Goal: Task Accomplishment & Management: Manage account settings

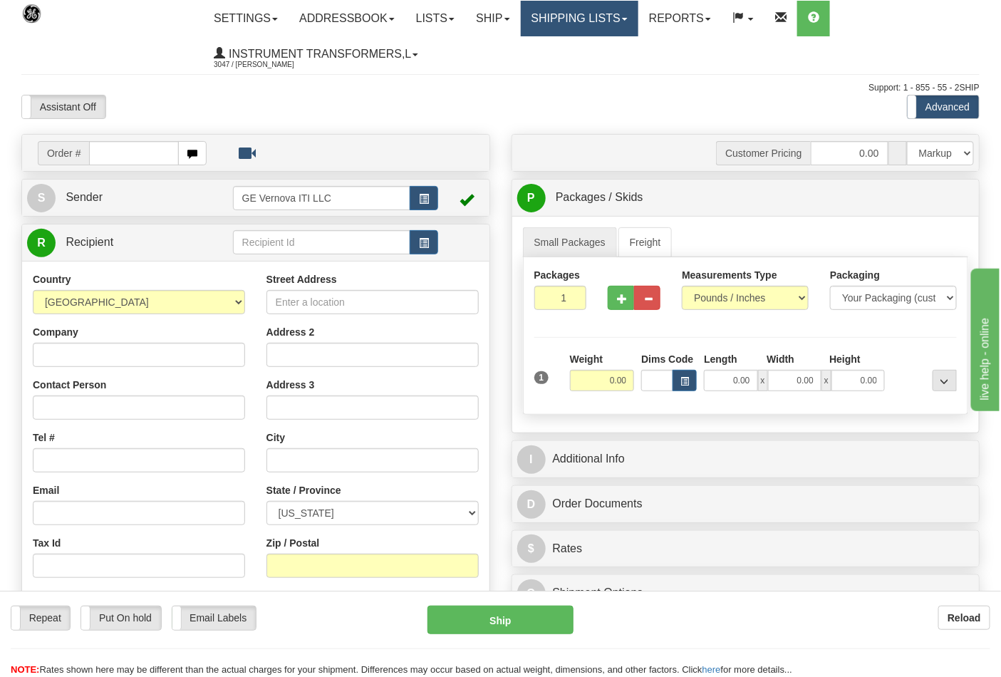
click at [638, 26] on link "Shipping lists" at bounding box center [580, 19] width 118 height 36
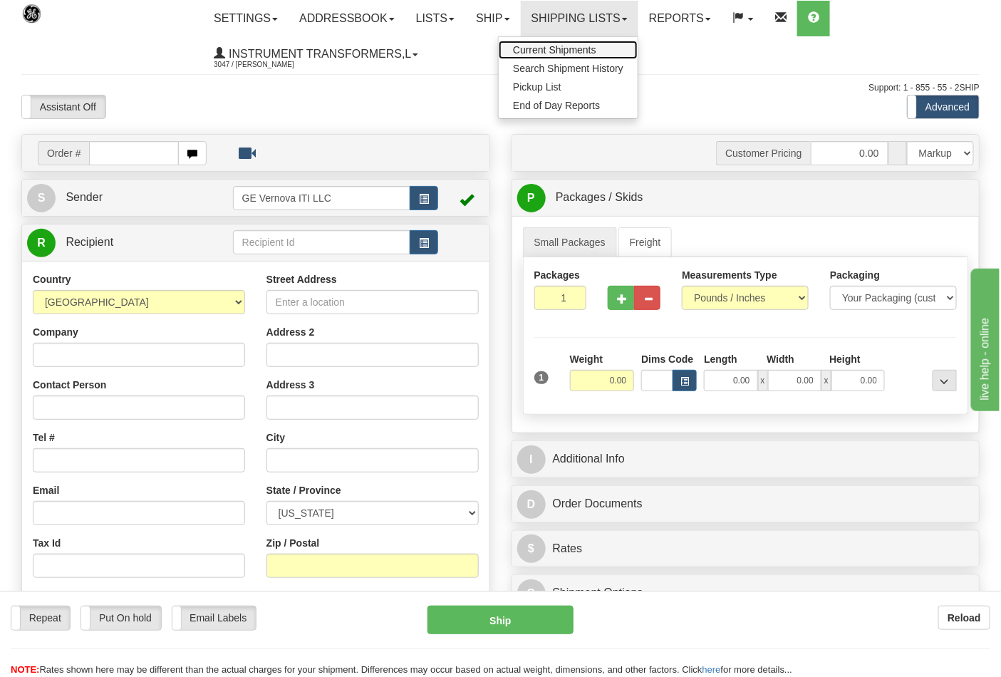
click at [613, 51] on link "Current Shipments" at bounding box center [568, 50] width 139 height 19
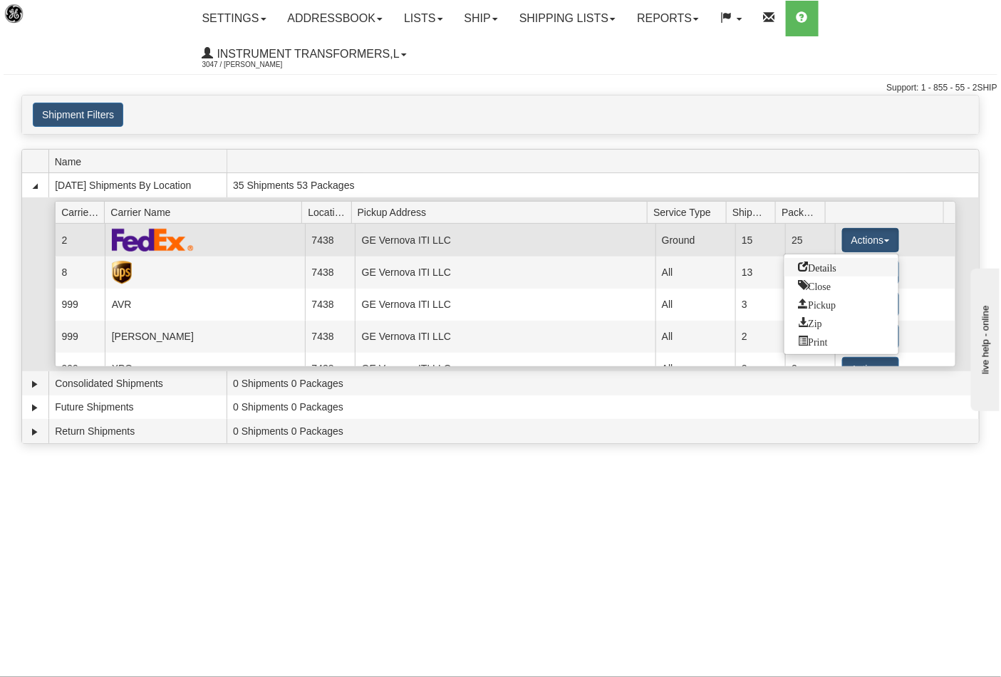
click at [845, 271] on link "Details" at bounding box center [841, 267] width 114 height 19
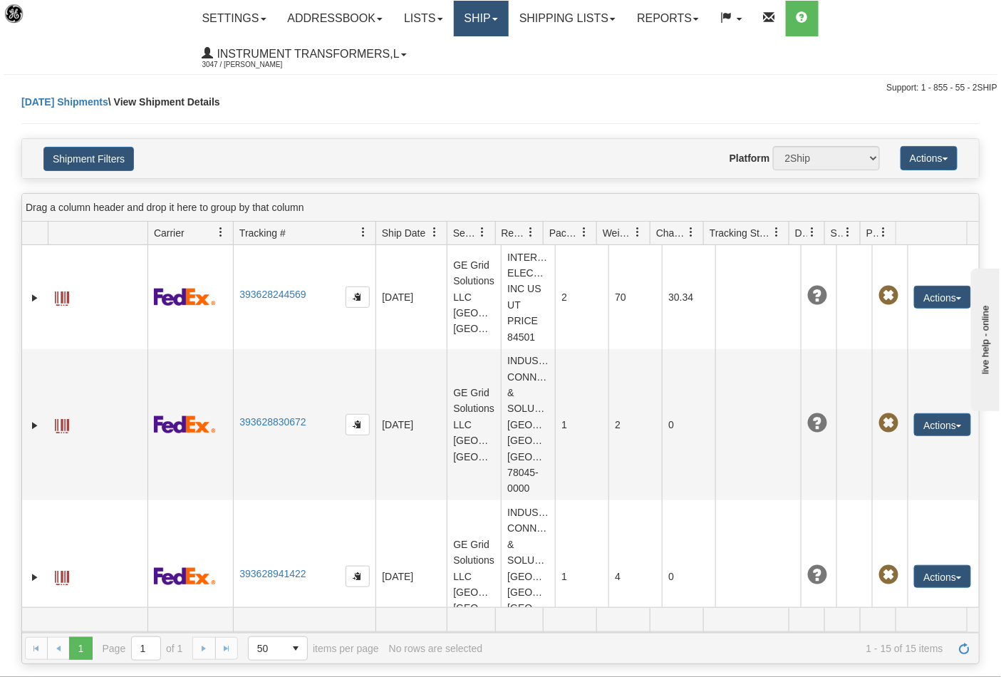
click at [486, 7] on link "Ship" at bounding box center [481, 19] width 55 height 36
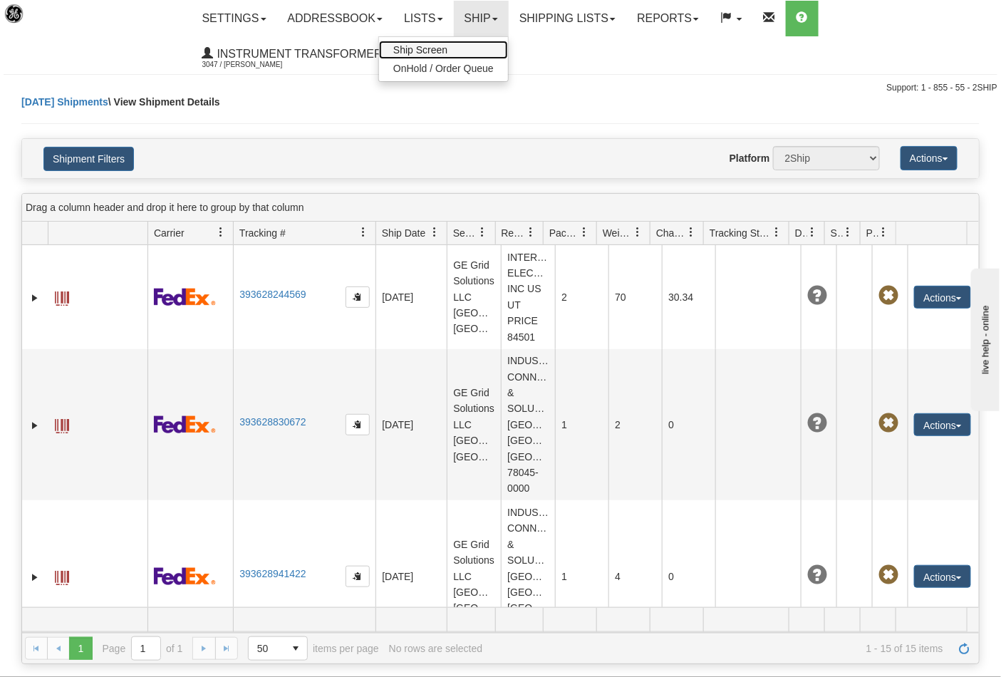
click at [469, 43] on link "Ship Screen" at bounding box center [443, 50] width 129 height 19
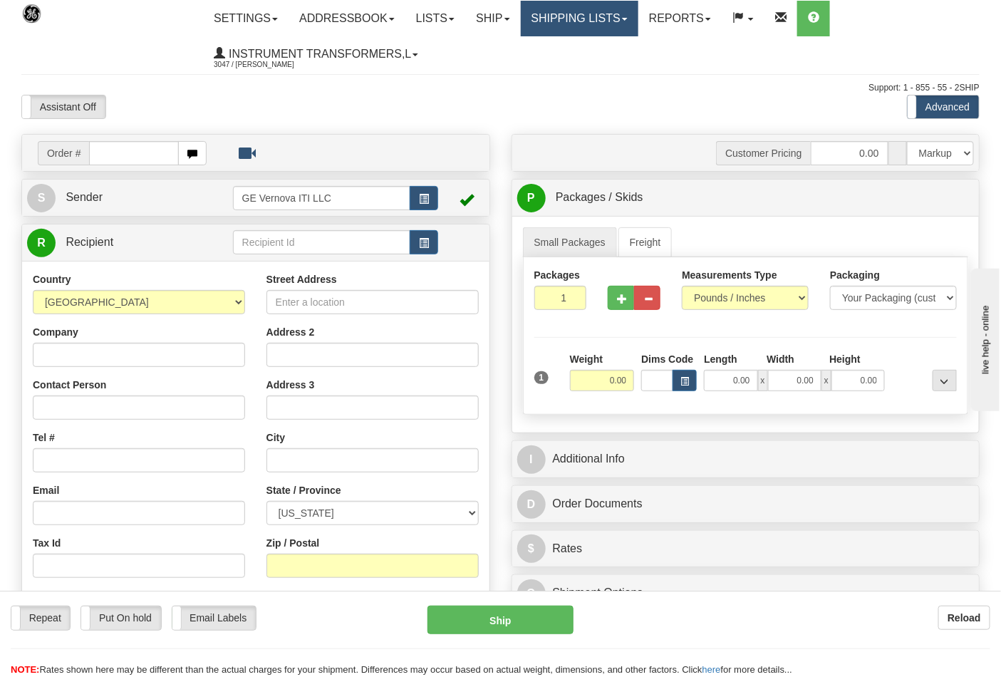
click at [566, 25] on link "Shipping lists" at bounding box center [580, 19] width 118 height 36
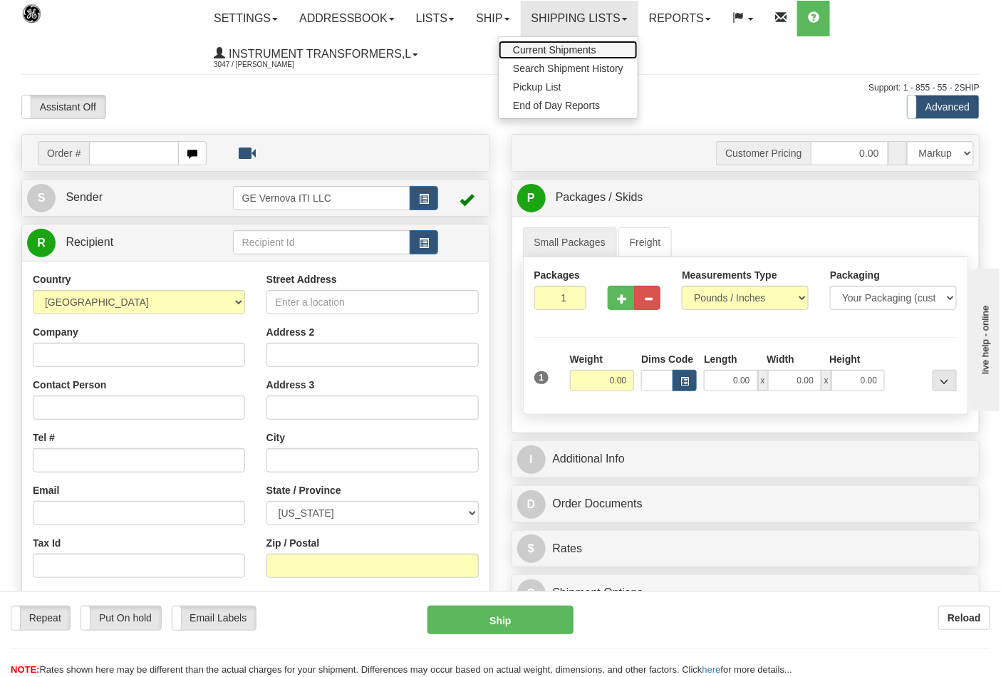
click at [564, 41] on link "Current Shipments" at bounding box center [568, 50] width 139 height 19
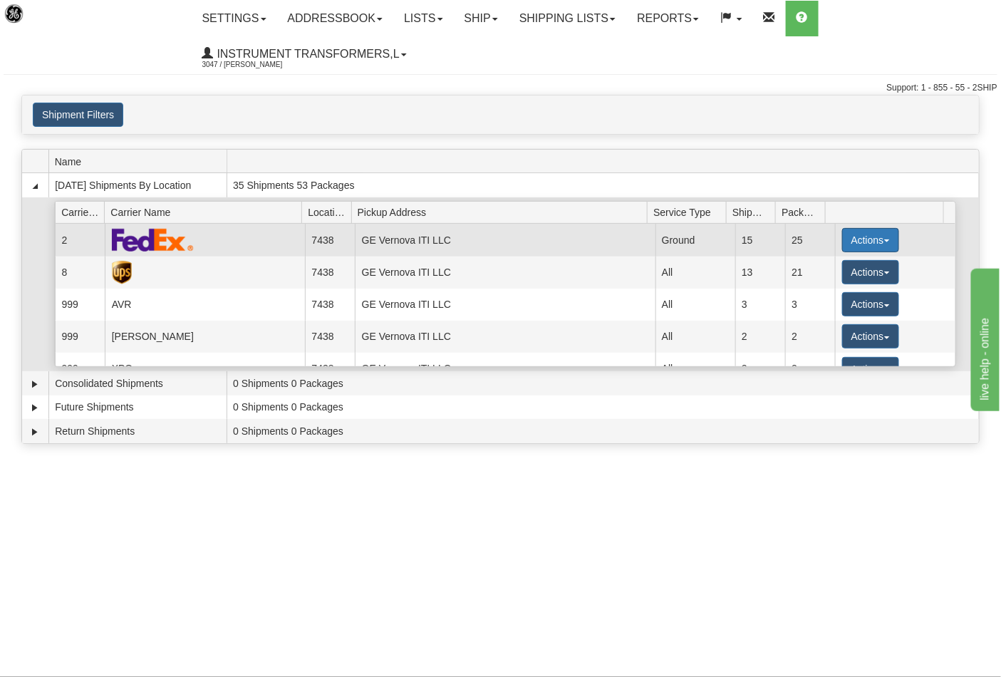
click at [880, 246] on button "Actions" at bounding box center [870, 240] width 57 height 24
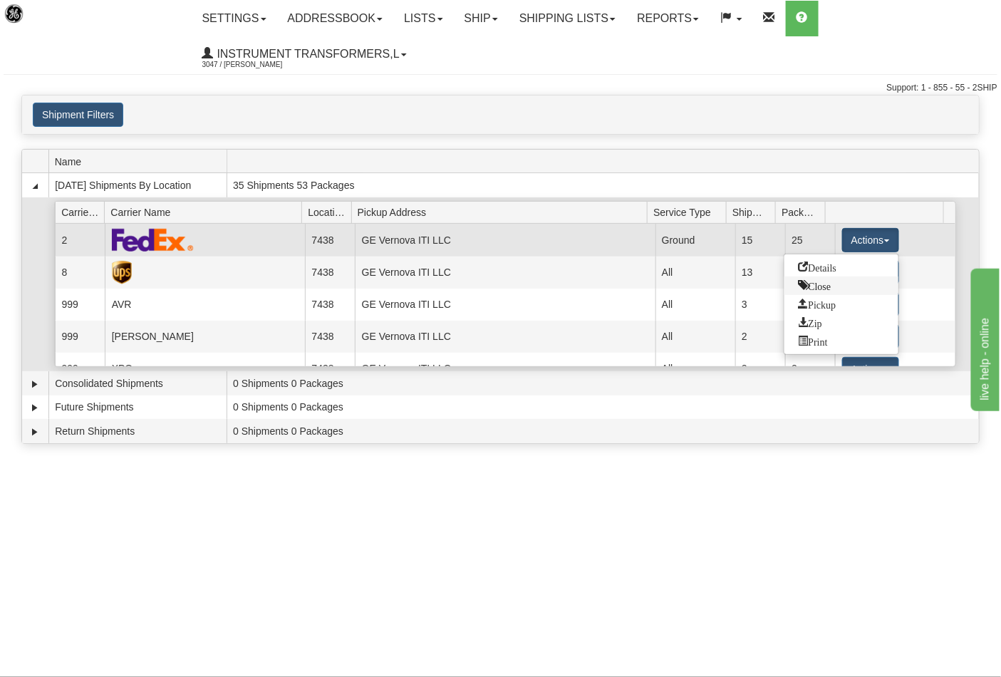
click at [829, 289] on span "Close" at bounding box center [815, 285] width 33 height 10
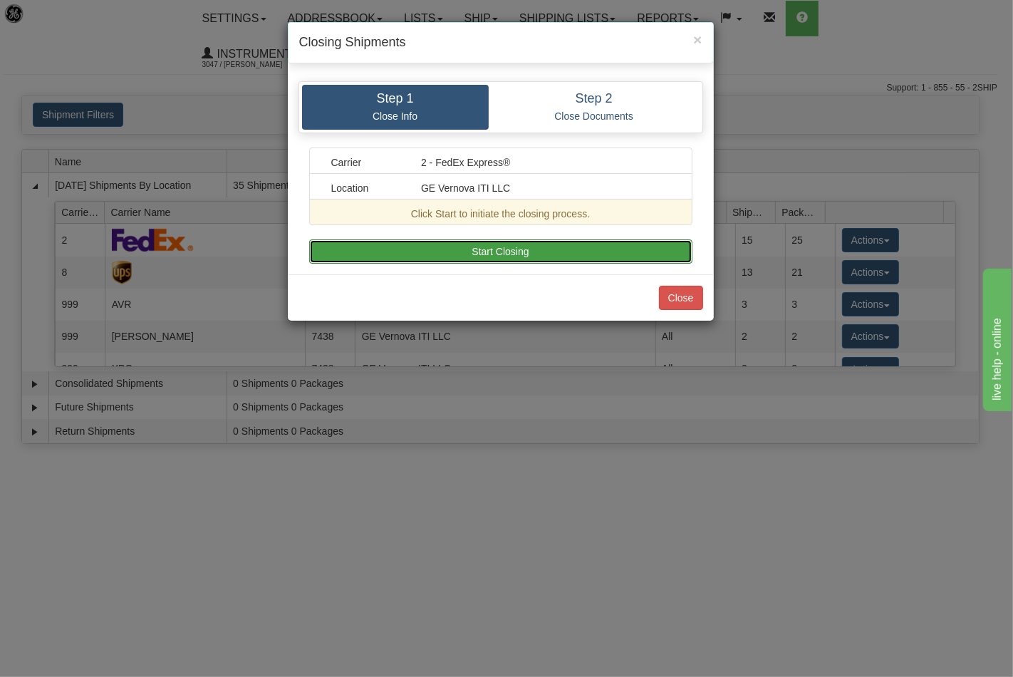
click at [586, 254] on button "Start Closing" at bounding box center [500, 251] width 383 height 24
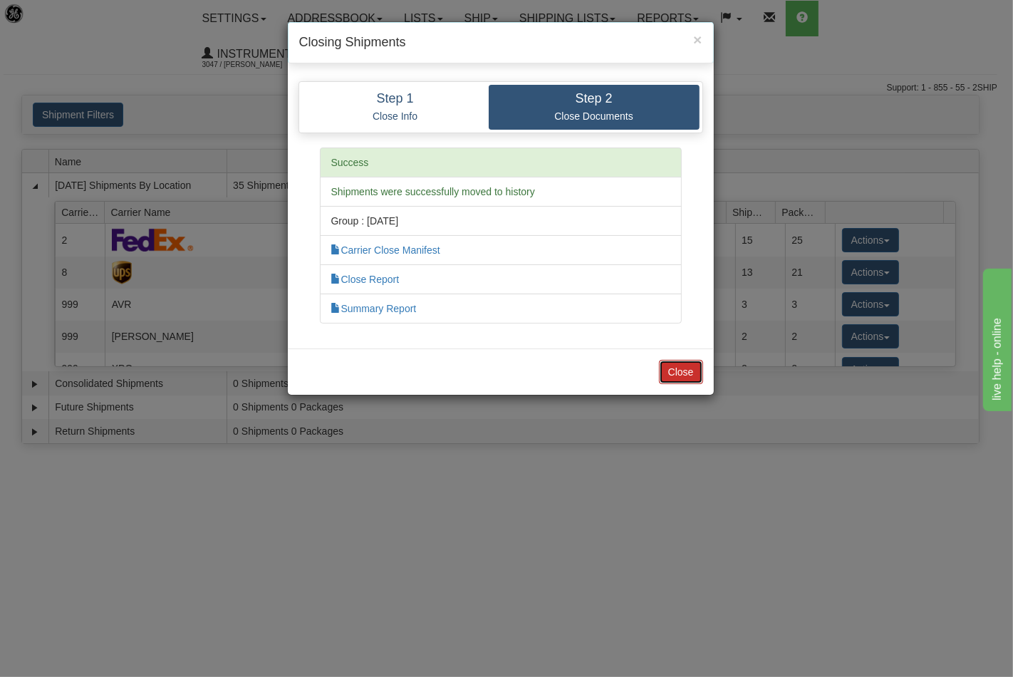
click at [675, 378] on button "Close" at bounding box center [681, 372] width 44 height 24
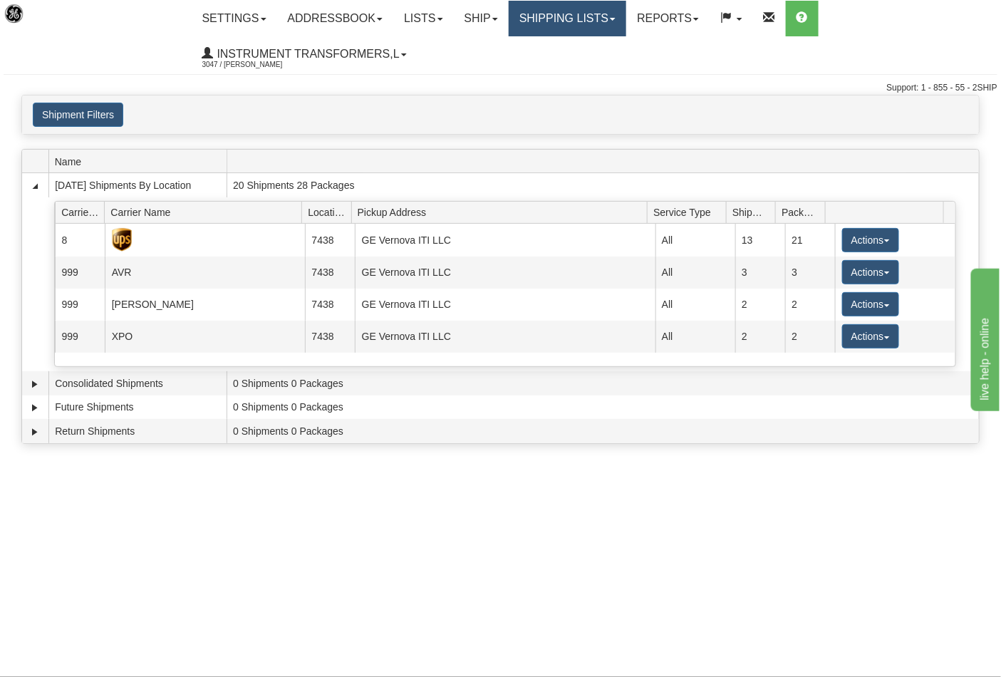
click at [551, 16] on link "Shipping lists" at bounding box center [568, 19] width 118 height 36
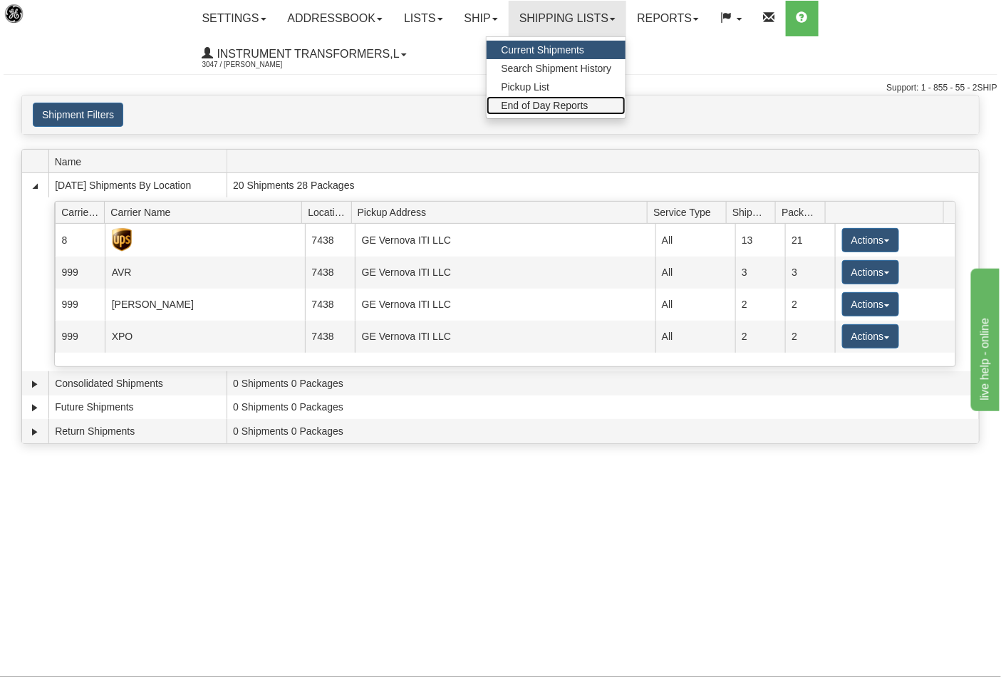
click at [551, 108] on span "End of Day Reports" at bounding box center [544, 105] width 87 height 11
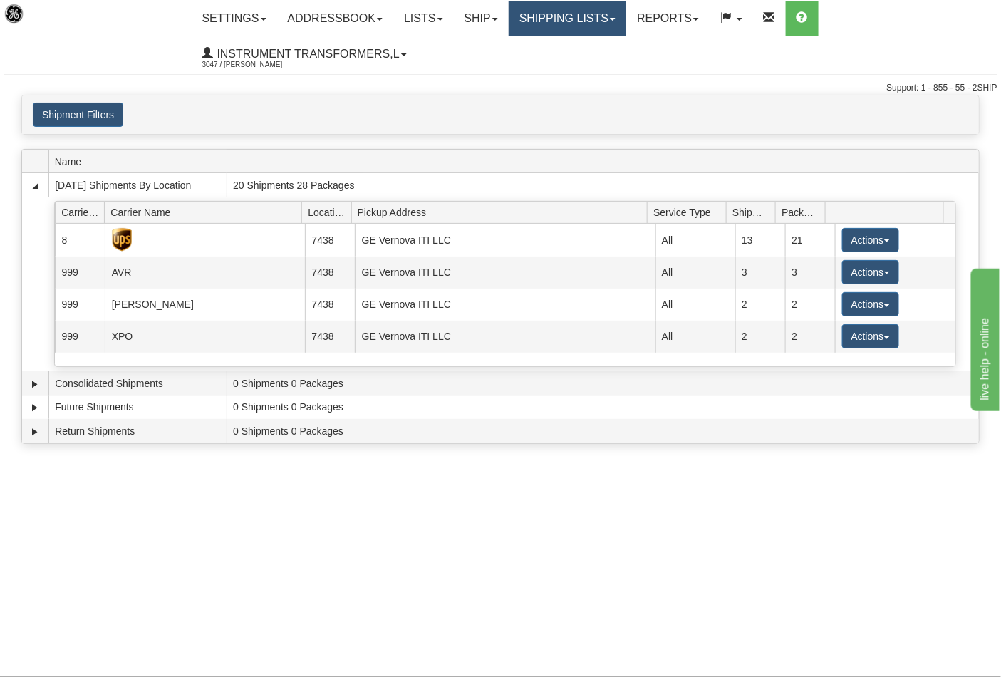
click at [618, 16] on link "Shipping lists" at bounding box center [568, 19] width 118 height 36
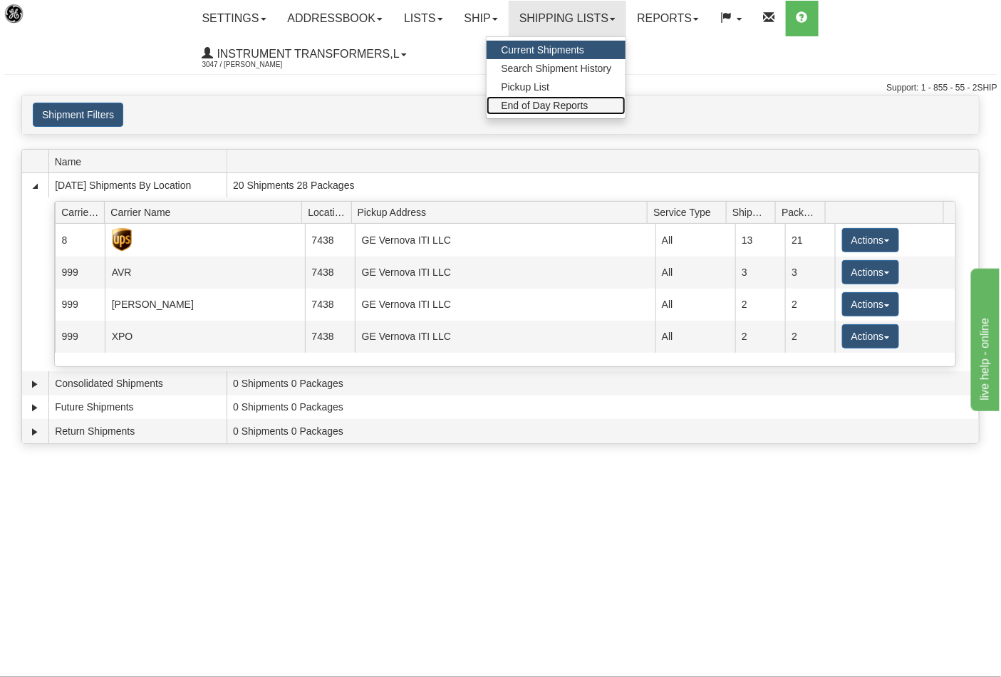
click at [545, 101] on span "End of Day Reports" at bounding box center [544, 105] width 87 height 11
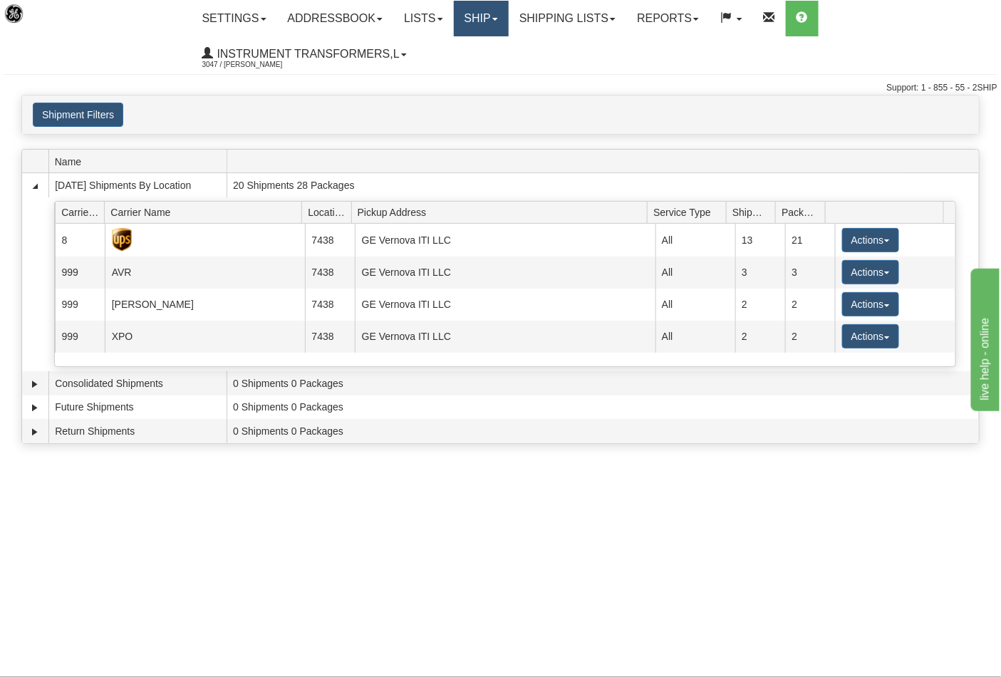
click at [509, 17] on link "Ship" at bounding box center [481, 19] width 55 height 36
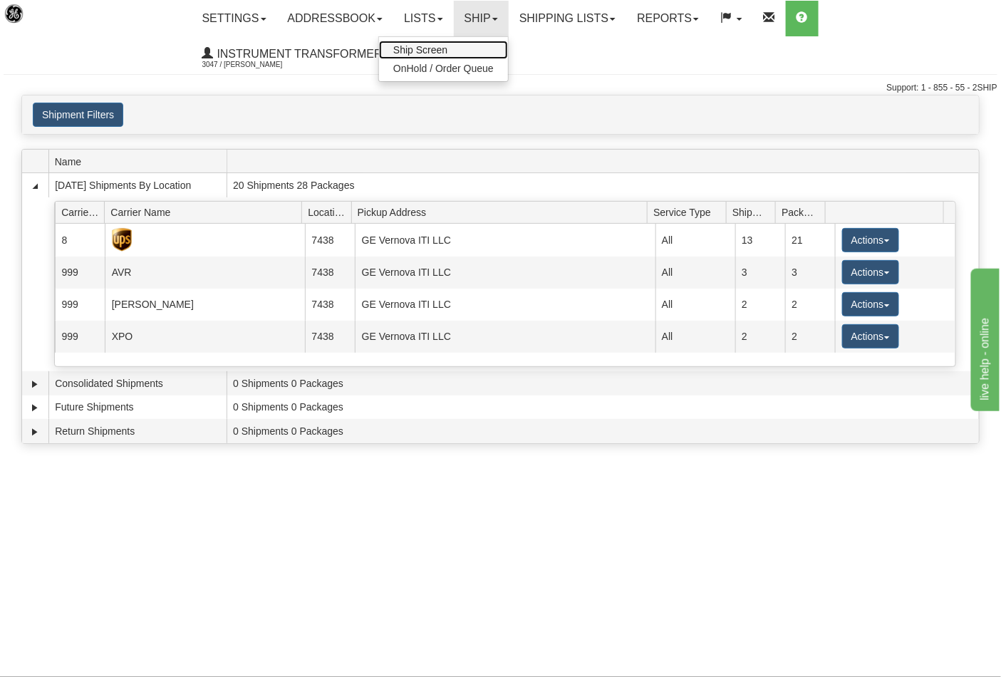
click at [483, 48] on link "Ship Screen" at bounding box center [443, 50] width 129 height 19
